Goal: Book appointment/travel/reservation

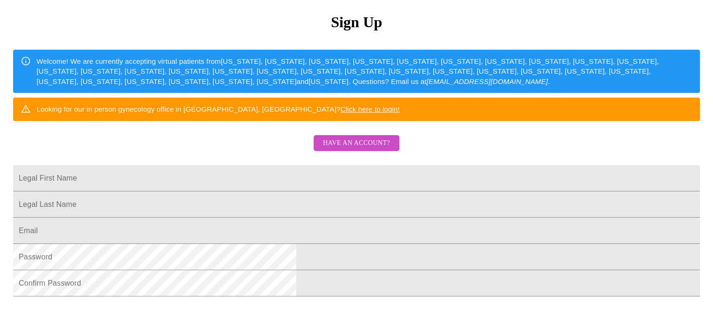
scroll to position [113, 0]
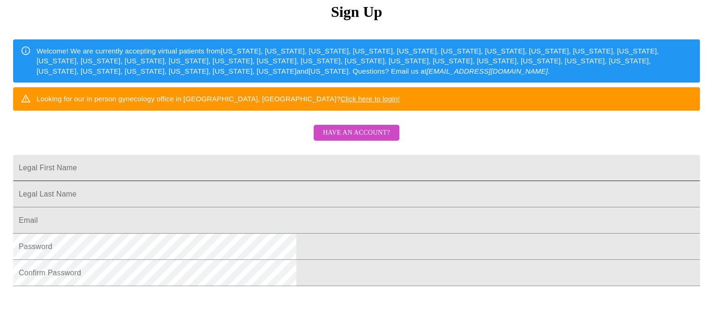
click at [283, 181] on input "Legal First Name" at bounding box center [356, 168] width 687 height 26
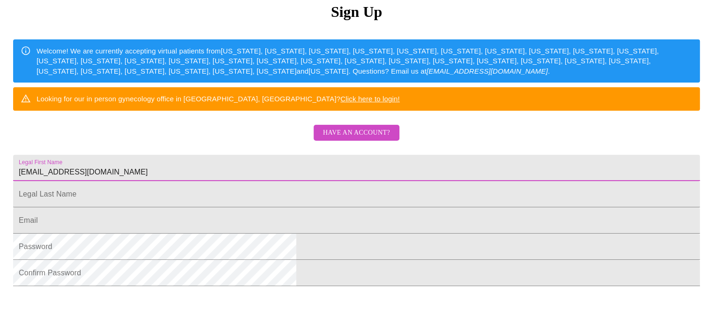
drag, startPoint x: 313, startPoint y: 193, endPoint x: 185, endPoint y: 193, distance: 128.5
click at [185, 193] on div "MyMenopauseRx Sign Up Welcome! We are currently accepting virtual patients from…" at bounding box center [357, 86] width 706 height 391
type input "Holly"
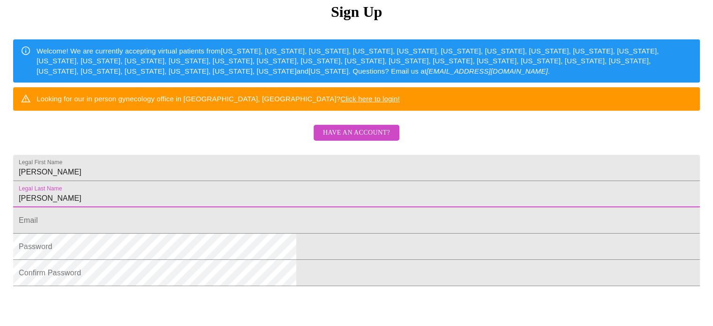
type input "Komoroski"
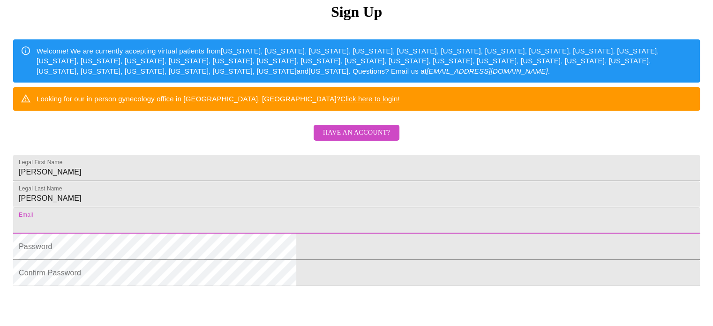
click at [225, 234] on input "Legal First Name" at bounding box center [356, 220] width 687 height 26
type input "hkomoroski@gmail.com"
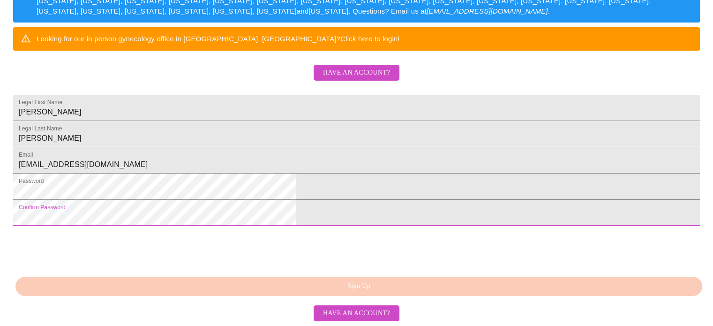
scroll to position [245, 0]
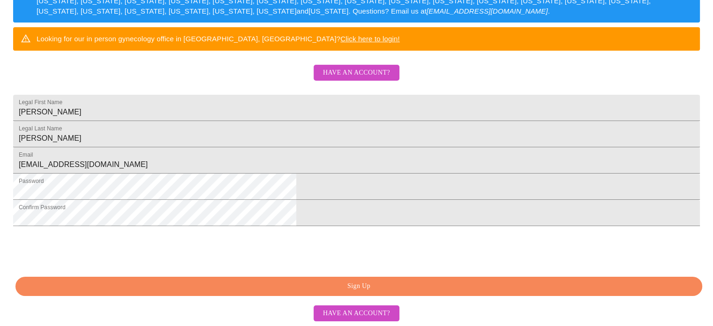
click at [292, 286] on span "Sign Up" at bounding box center [359, 286] width 666 height 12
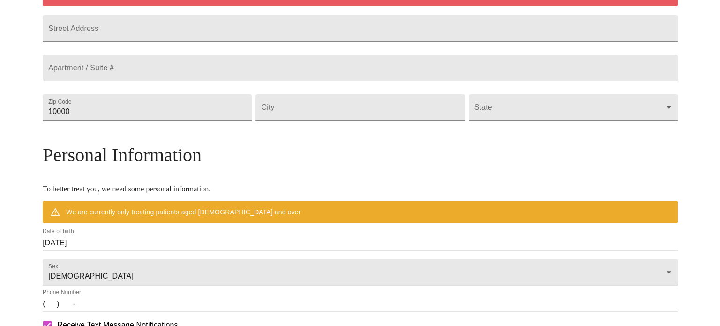
scroll to position [208, 0]
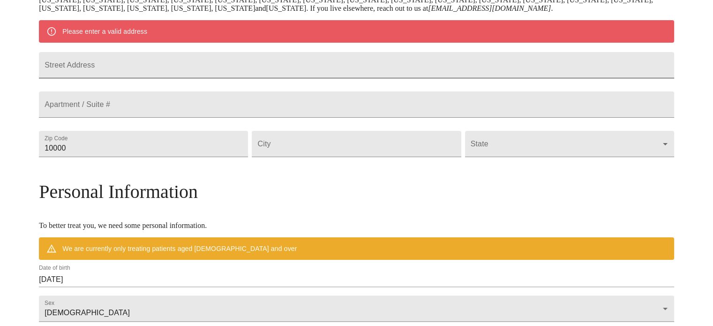
click at [363, 64] on input "Street Address" at bounding box center [357, 65] width 636 height 26
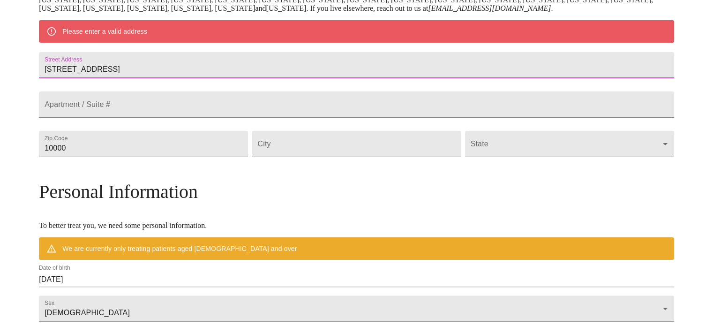
type input "253 Estates Drive"
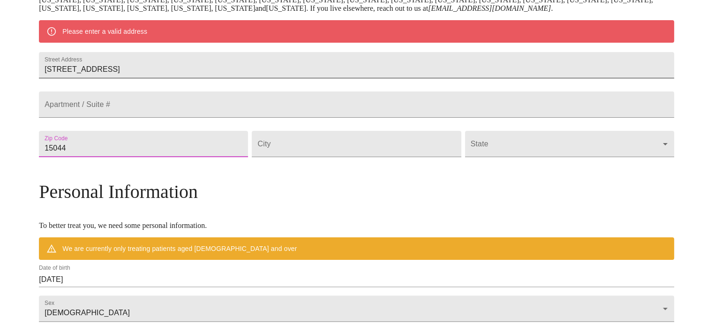
type input "15044"
type input "Gibsonia"
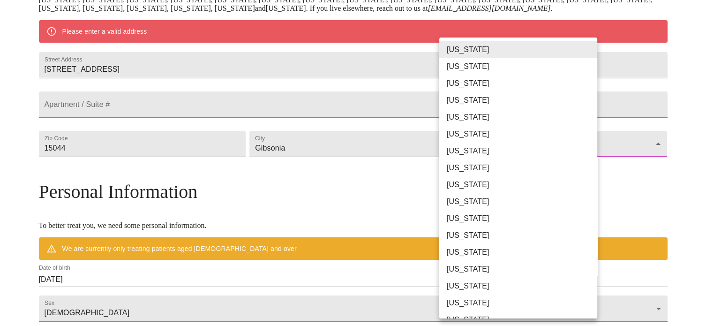
click at [503, 166] on body "MyMenopauseRx Welcome to MyMenopauseRx Since it's your first time here, you'll …" at bounding box center [357, 160] width 706 height 731
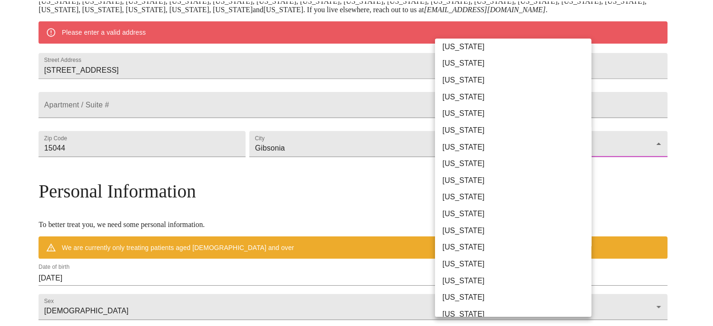
scroll to position [394, 0]
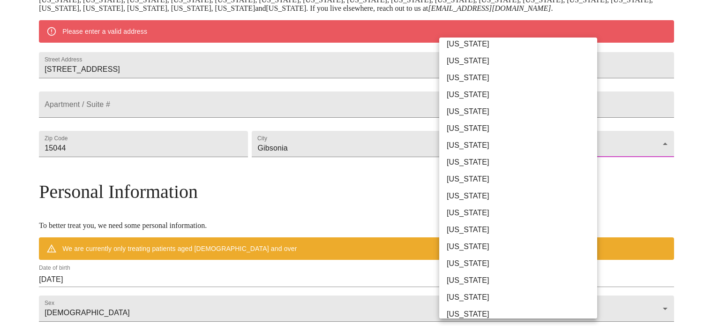
click at [493, 279] on li "Pennsylvania" at bounding box center [521, 280] width 165 height 17
type input "Pennsylvania"
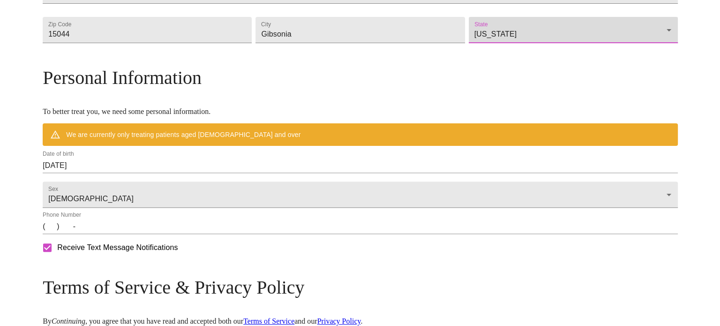
scroll to position [300, 0]
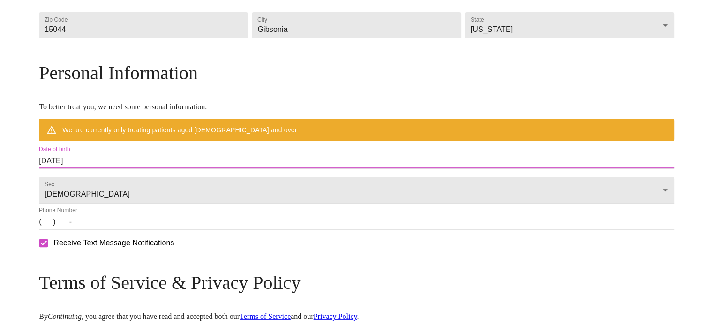
drag, startPoint x: 157, startPoint y: 184, endPoint x: 99, endPoint y: 181, distance: 57.8
click at [99, 181] on div "MyMenopauseRx Welcome to MyMenopauseRx Since it's your first time here, you'll …" at bounding box center [357, 56] width 636 height 704
click at [125, 168] on input "08/22/2025" at bounding box center [357, 160] width 636 height 15
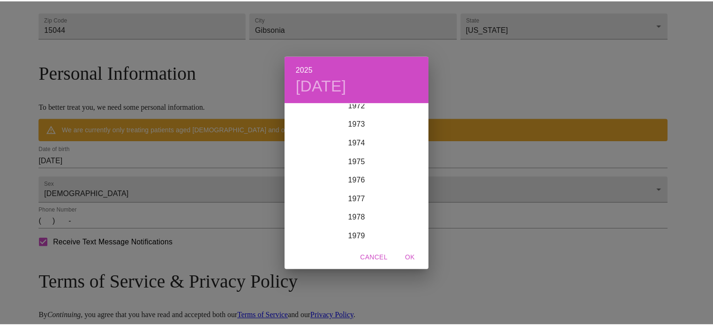
scroll to position [1306, 0]
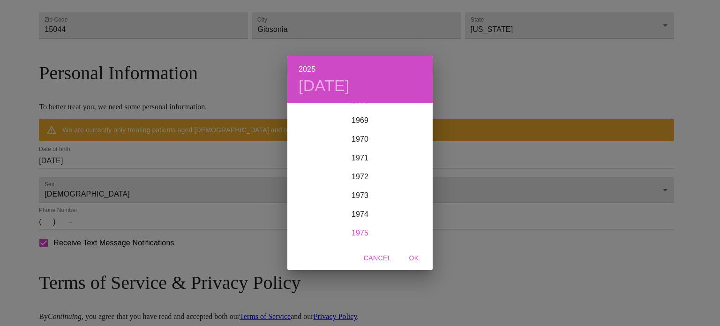
click at [363, 234] on div "1975" at bounding box center [360, 233] width 145 height 19
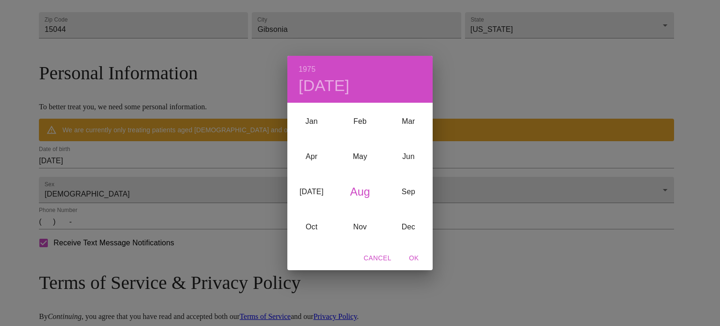
click at [363, 234] on div "Nov" at bounding box center [360, 226] width 48 height 35
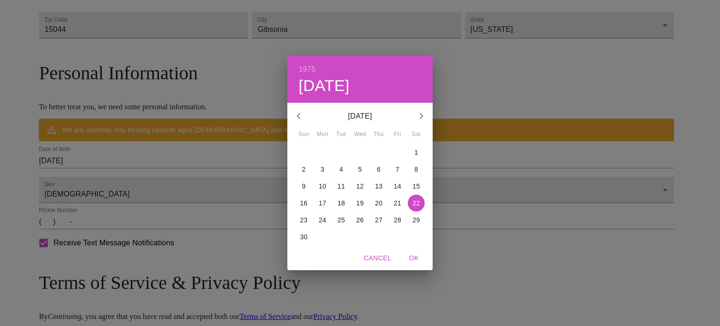
click at [420, 111] on icon "button" at bounding box center [421, 115] width 11 height 11
click at [396, 206] on p "26" at bounding box center [398, 202] width 8 height 9
click at [410, 259] on span "OK" at bounding box center [414, 258] width 23 height 12
type input "12/26/1975"
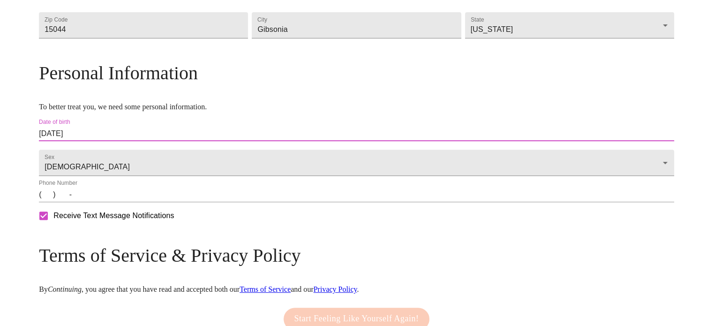
click at [126, 202] on input "(   )    -" at bounding box center [357, 194] width 636 height 15
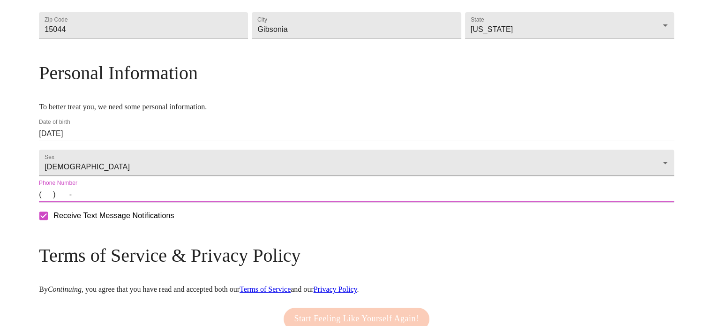
type input "(215) 219-8588"
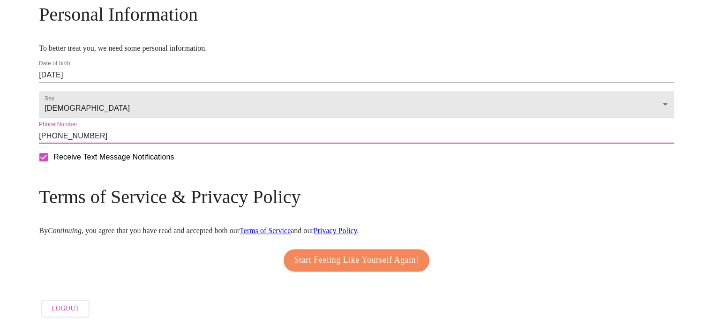
scroll to position [384, 0]
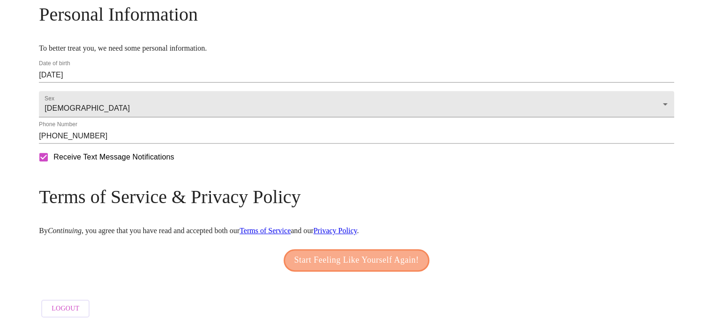
click at [387, 257] on span "Start Feeling Like Yourself Again!" at bounding box center [357, 260] width 125 height 15
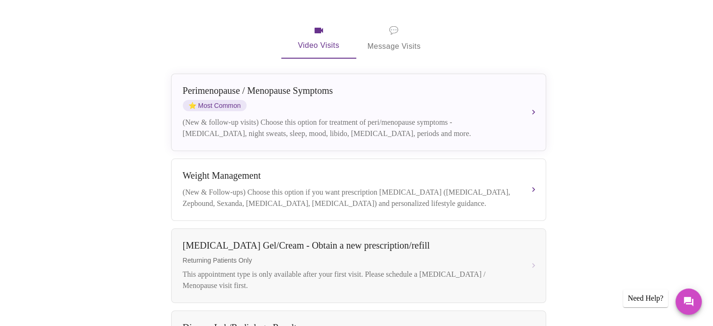
scroll to position [164, 0]
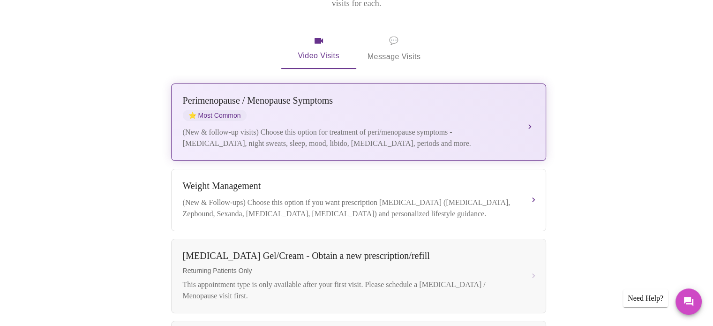
click at [533, 110] on button "Perimenopause / Menopause Symptoms ⭐ Most Common (New & follow-up visits) Choos…" at bounding box center [358, 121] width 375 height 77
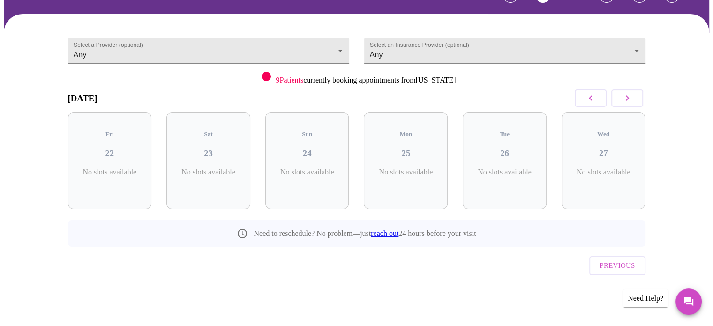
scroll to position [42, 0]
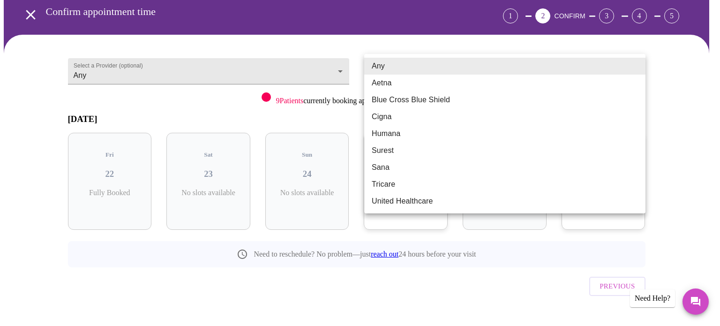
click at [638, 63] on body "MyMenopauseRx Appointments Messaging Labs Uploads Medications Community Refer a…" at bounding box center [360, 152] width 713 height 381
click at [625, 84] on li "Aetna" at bounding box center [504, 83] width 281 height 17
type input "Aetna"
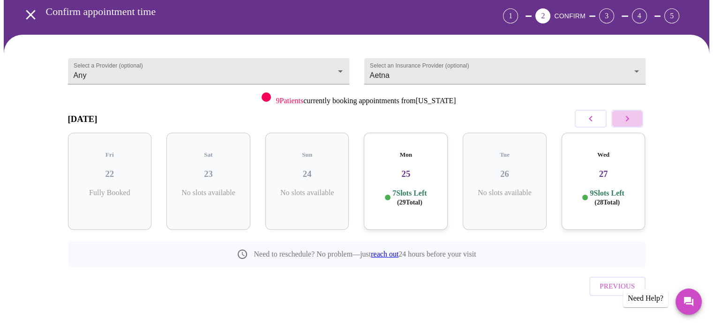
click at [637, 118] on button "button" at bounding box center [628, 119] width 32 height 18
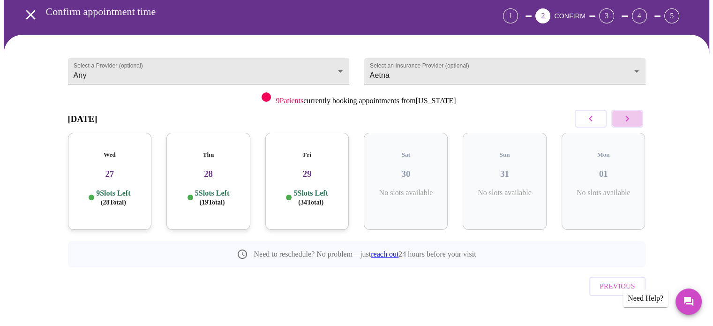
click at [637, 118] on button "button" at bounding box center [628, 119] width 32 height 18
click at [212, 172] on div "Wed 03 10 Slots Left ( 39 Total)" at bounding box center [209, 181] width 84 height 97
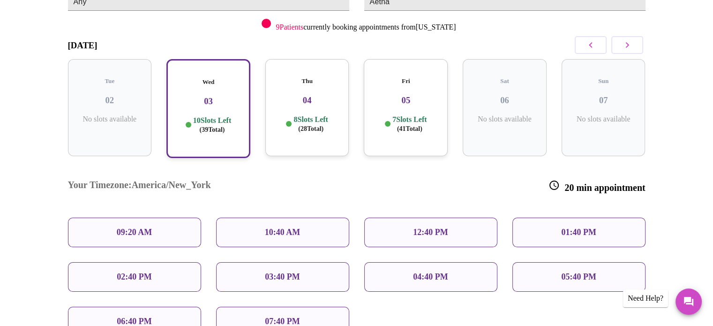
scroll to position [118, 0]
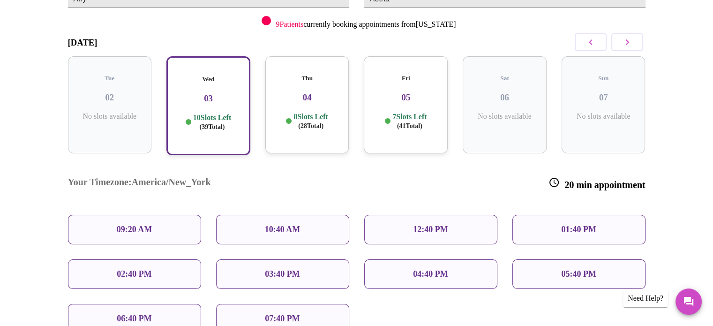
click at [176, 215] on div "09:20 AM" at bounding box center [134, 230] width 133 height 30
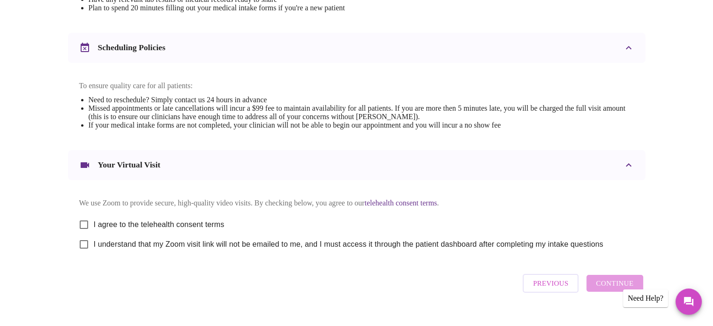
scroll to position [330, 0]
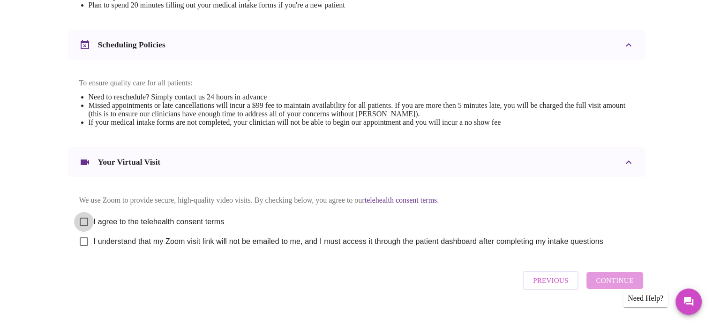
click at [87, 226] on input "I agree to the telehealth consent terms" at bounding box center [84, 222] width 20 height 20
checkbox input "true"
click at [85, 249] on input "I understand that my Zoom visit link will not be emailed to me, and I must acce…" at bounding box center [84, 242] width 20 height 20
checkbox input "true"
click at [594, 289] on button "Continue" at bounding box center [615, 280] width 56 height 17
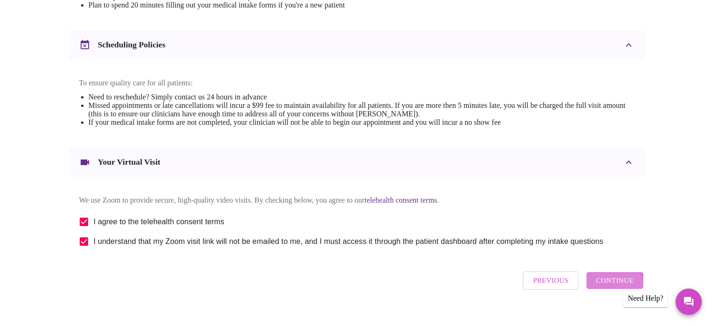
scroll to position [73, 0]
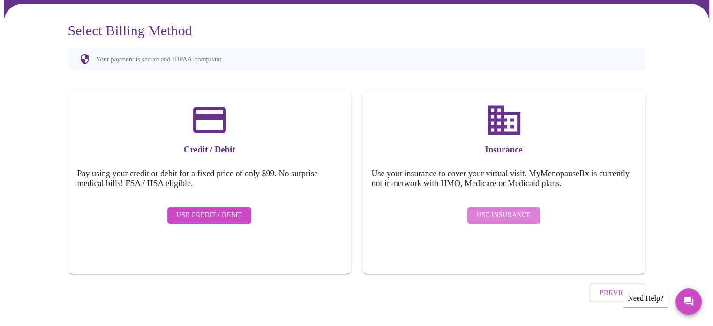
click at [503, 210] on span "Use Insurance" at bounding box center [504, 216] width 54 height 12
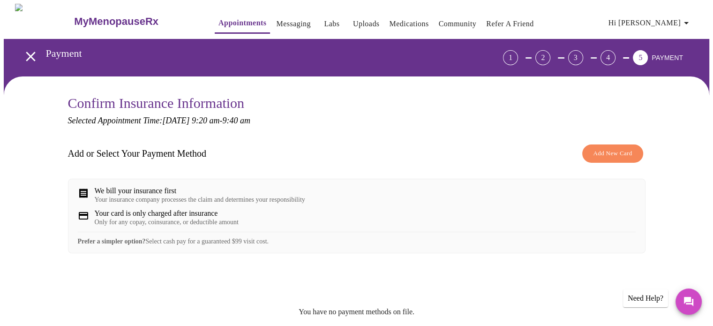
click at [601, 153] on span "Add New Card" at bounding box center [612, 153] width 39 height 11
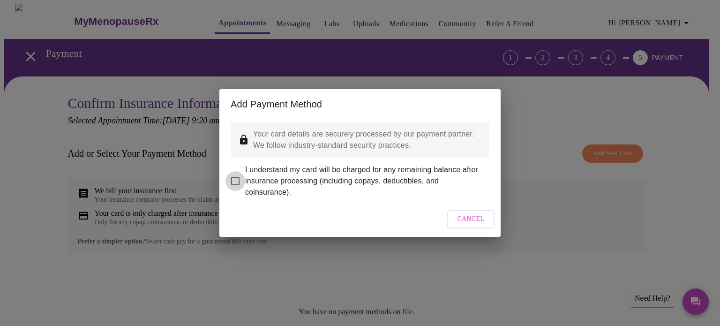
click at [233, 178] on input "I understand my card will be charged for any remaining balance after insurance …" at bounding box center [236, 181] width 20 height 20
checkbox input "true"
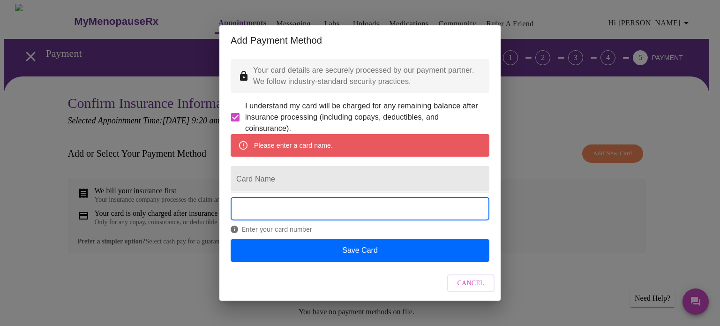
click at [301, 176] on input "Card Name" at bounding box center [360, 179] width 259 height 26
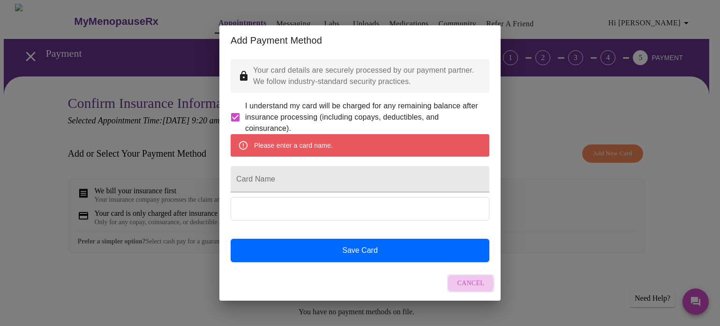
click at [462, 289] on span "Cancel" at bounding box center [471, 284] width 27 height 12
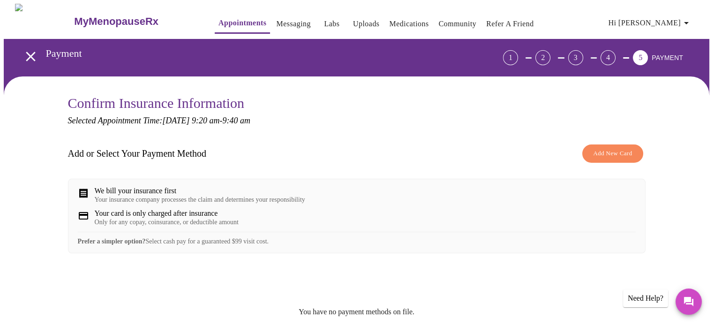
click at [605, 155] on span "Add New Card" at bounding box center [612, 153] width 39 height 11
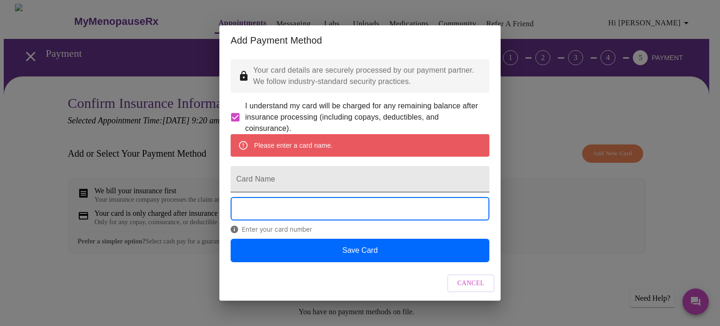
click at [287, 191] on input "Card Name" at bounding box center [360, 179] width 259 height 26
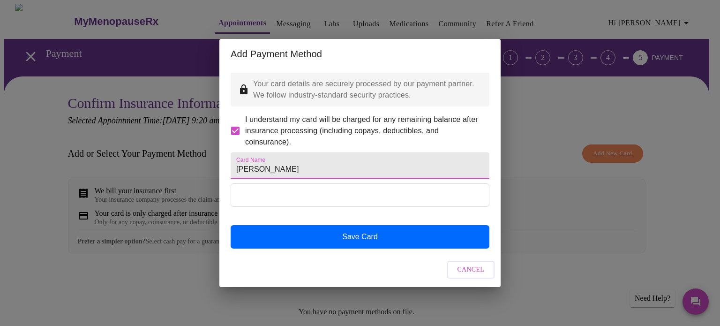
type input "Holly Komoroski"
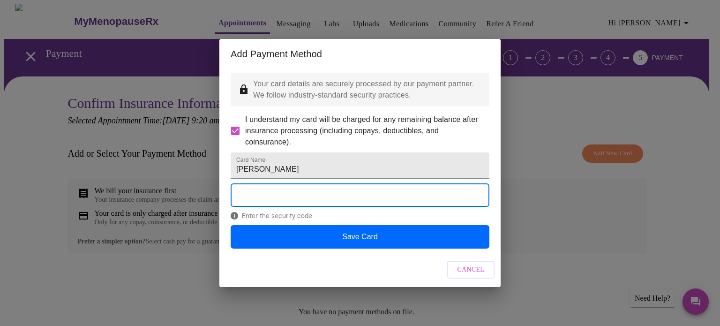
click at [443, 51] on div "Add Payment Method" at bounding box center [360, 54] width 281 height 30
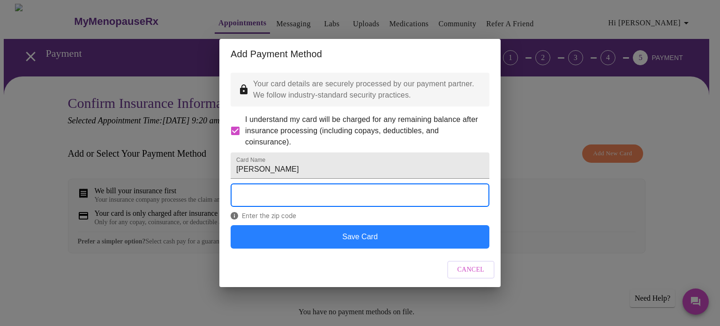
click at [439, 247] on button "Save Card" at bounding box center [360, 236] width 259 height 23
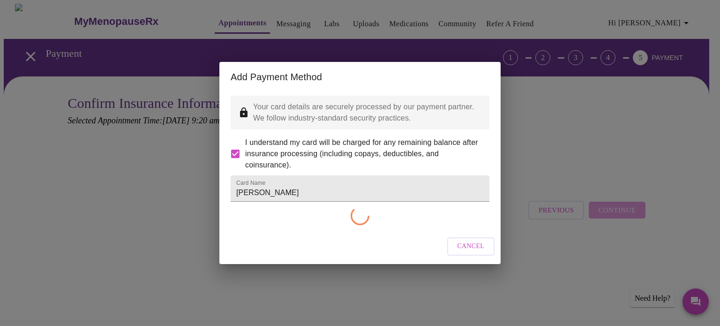
checkbox input "false"
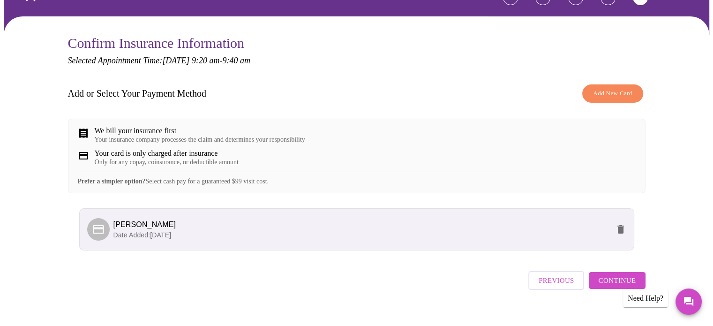
scroll to position [81, 0]
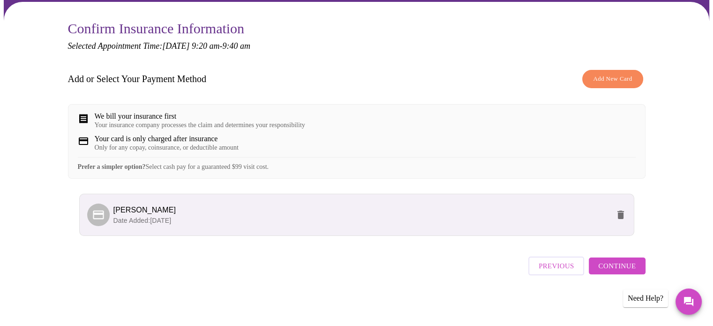
click at [629, 267] on span "Continue" at bounding box center [618, 266] width 38 height 12
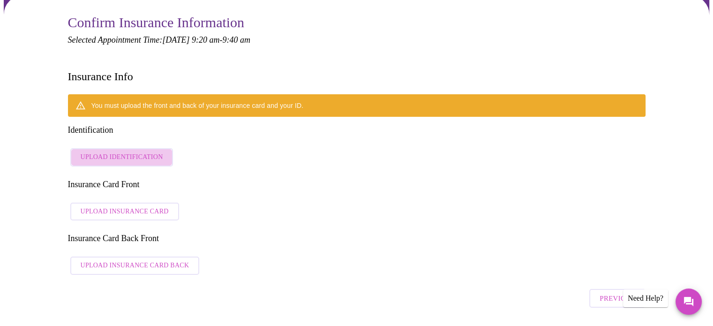
click at [129, 152] on span "Upload Identification" at bounding box center [122, 158] width 83 height 12
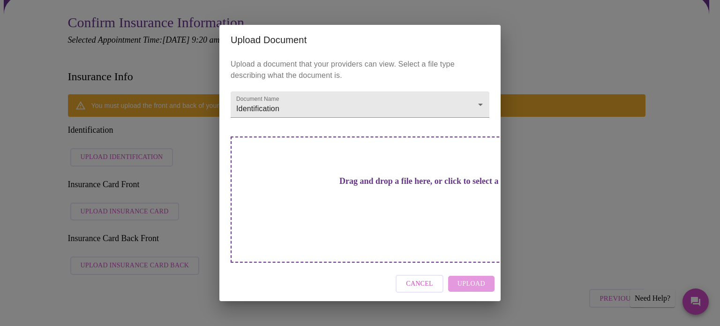
click at [374, 186] on h3 "Drag and drop a file here, or click to select a file" at bounding box center [425, 181] width 259 height 10
click at [417, 278] on span "Cancel" at bounding box center [419, 284] width 27 height 12
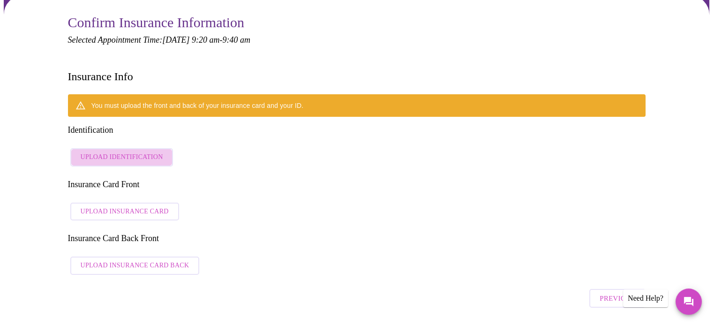
click at [134, 152] on span "Upload Identification" at bounding box center [122, 158] width 83 height 12
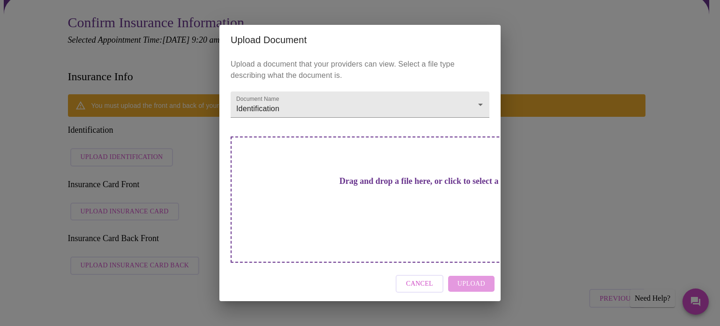
click at [342, 186] on h3 "Drag and drop a file here, or click to select a file" at bounding box center [425, 181] width 259 height 10
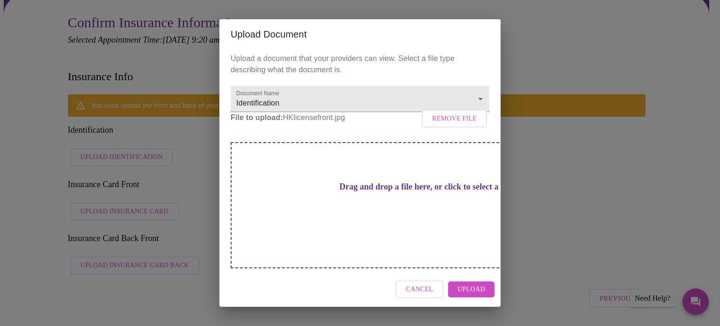
click at [469, 284] on span "Upload" at bounding box center [472, 290] width 28 height 12
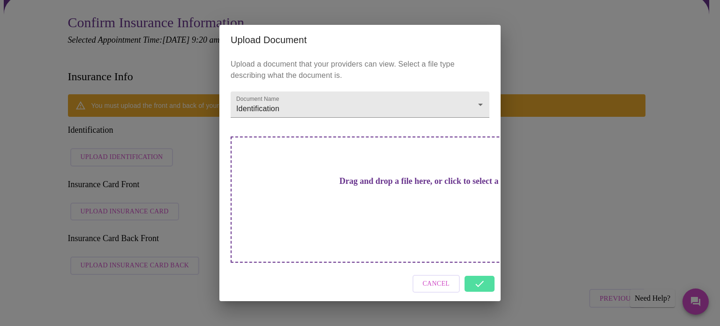
click at [371, 186] on h3 "Drag and drop a file here, or click to select a file" at bounding box center [425, 181] width 259 height 10
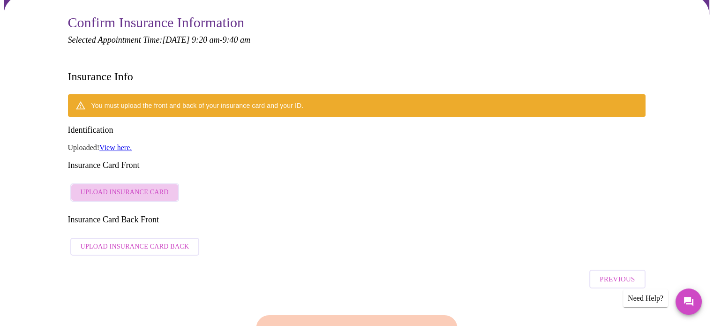
click at [139, 187] on span "Upload Insurance Card" at bounding box center [125, 193] width 88 height 12
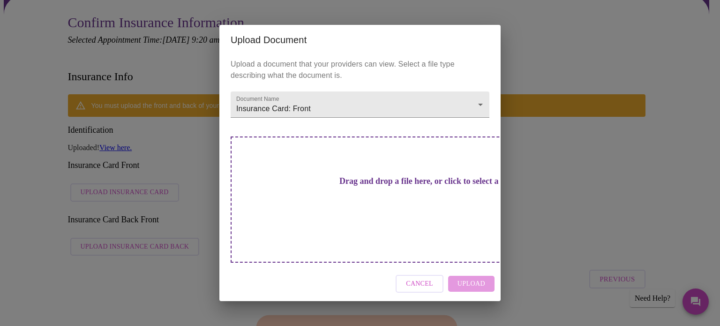
click at [317, 186] on h3 "Drag and drop a file here, or click to select a file" at bounding box center [425, 181] width 259 height 10
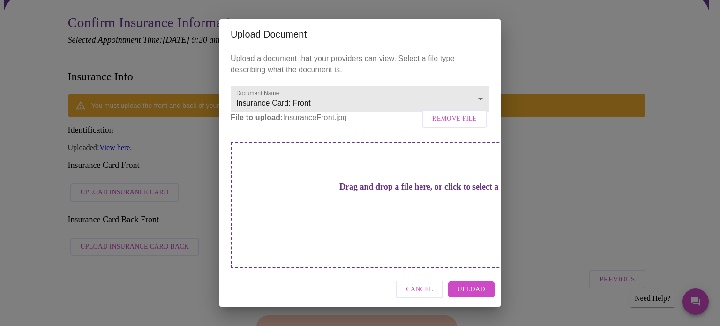
click at [475, 284] on span "Upload" at bounding box center [472, 290] width 28 height 12
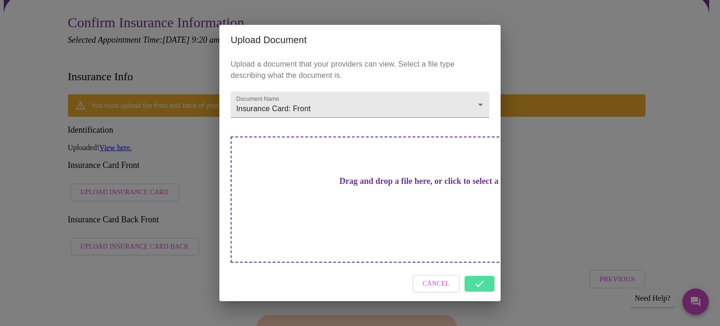
click at [339, 186] on h3 "Drag and drop a file here, or click to select a file" at bounding box center [425, 181] width 259 height 10
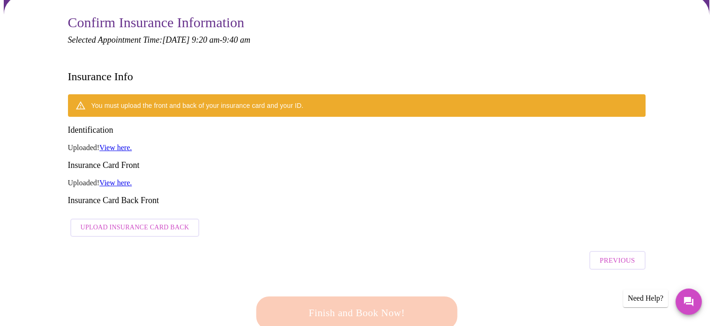
click at [168, 222] on span "Upload Insurance Card Back" at bounding box center [135, 228] width 109 height 12
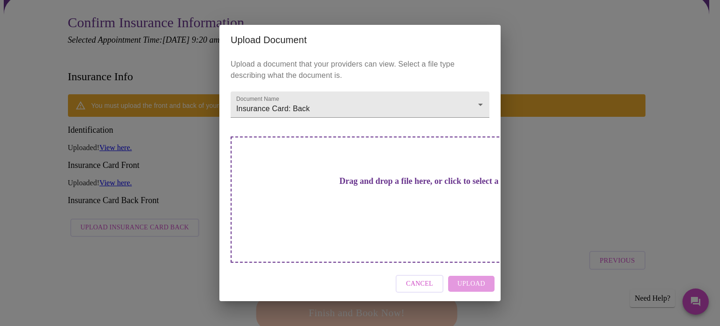
click at [350, 186] on h3 "Drag and drop a file here, or click to select a file" at bounding box center [425, 181] width 259 height 10
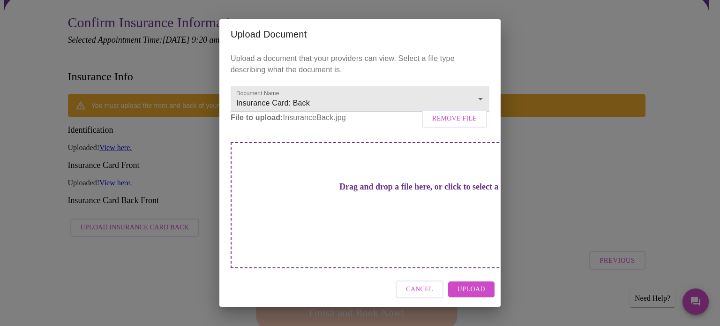
click at [475, 284] on span "Upload" at bounding box center [472, 290] width 28 height 12
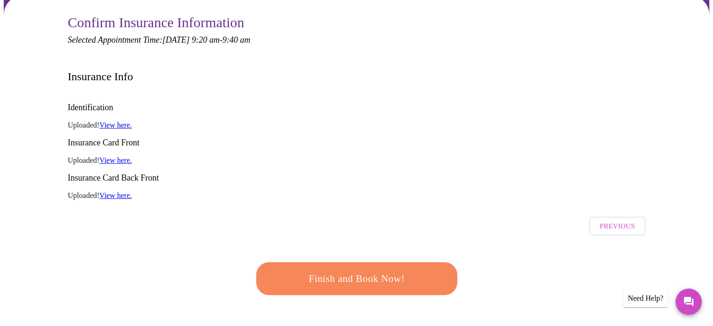
click at [128, 121] on link "View here." at bounding box center [115, 125] width 32 height 8
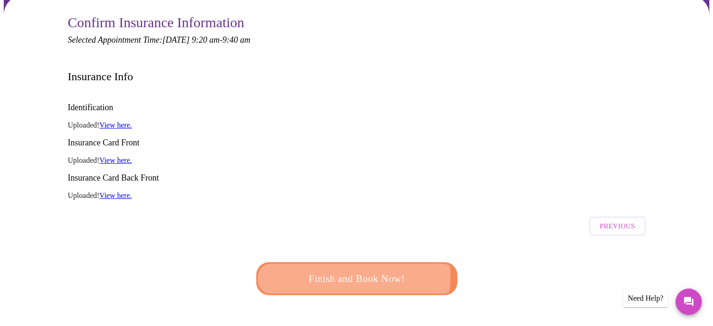
click at [354, 270] on span "Finish and Book Now!" at bounding box center [356, 279] width 181 height 18
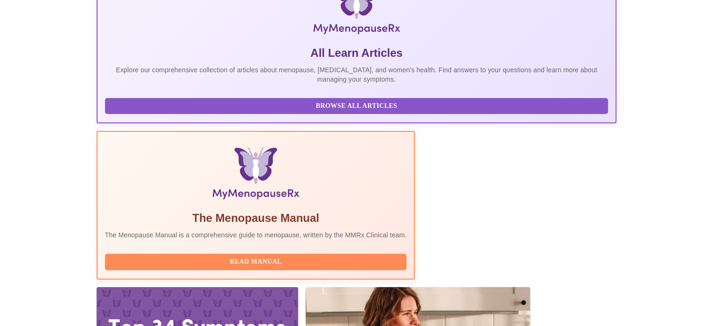
scroll to position [186, 0]
